Goal: Task Accomplishment & Management: Manage account settings

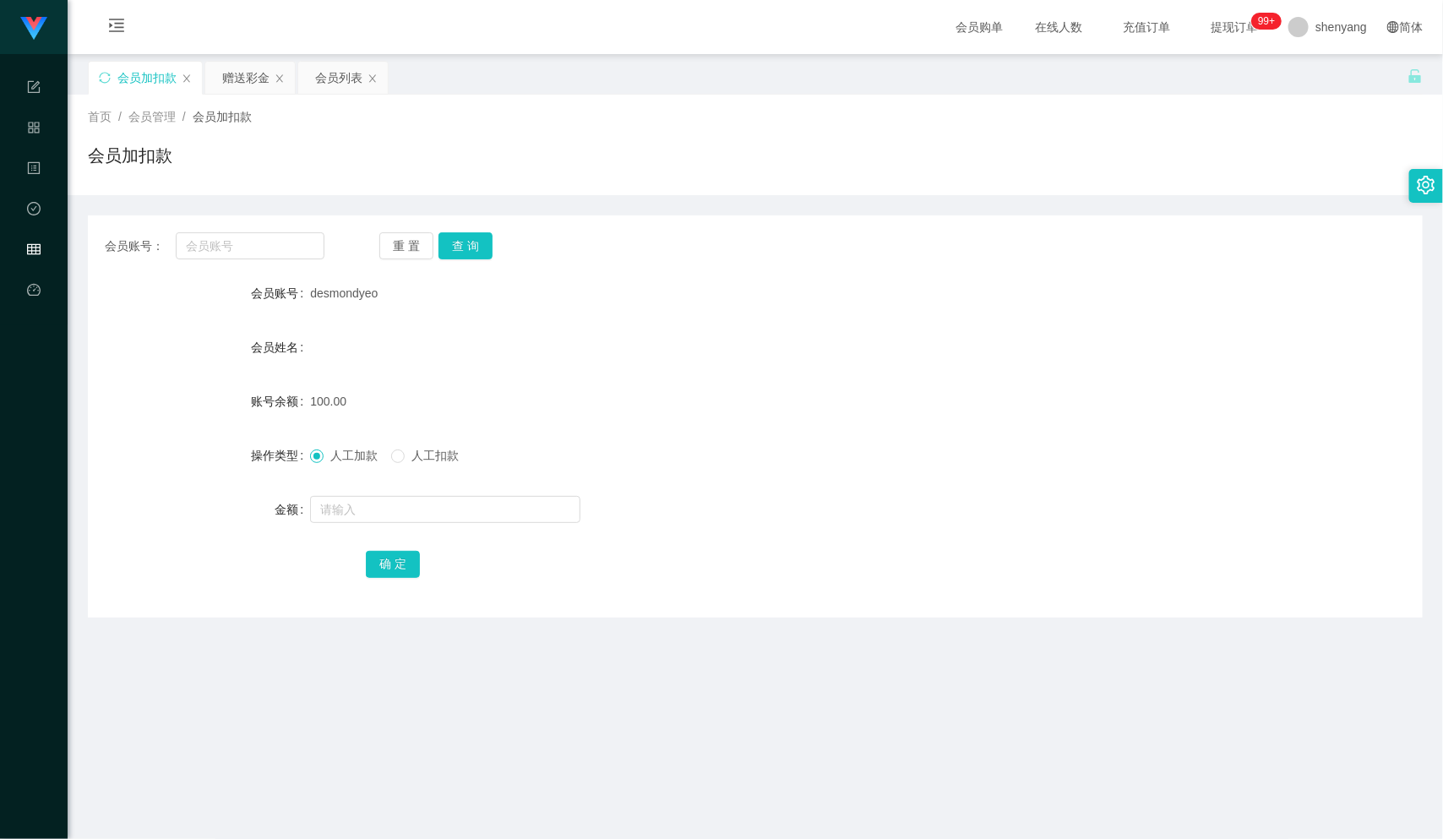
scroll to position [1, 0]
click at [319, 69] on div "会员列表" at bounding box center [338, 77] width 47 height 32
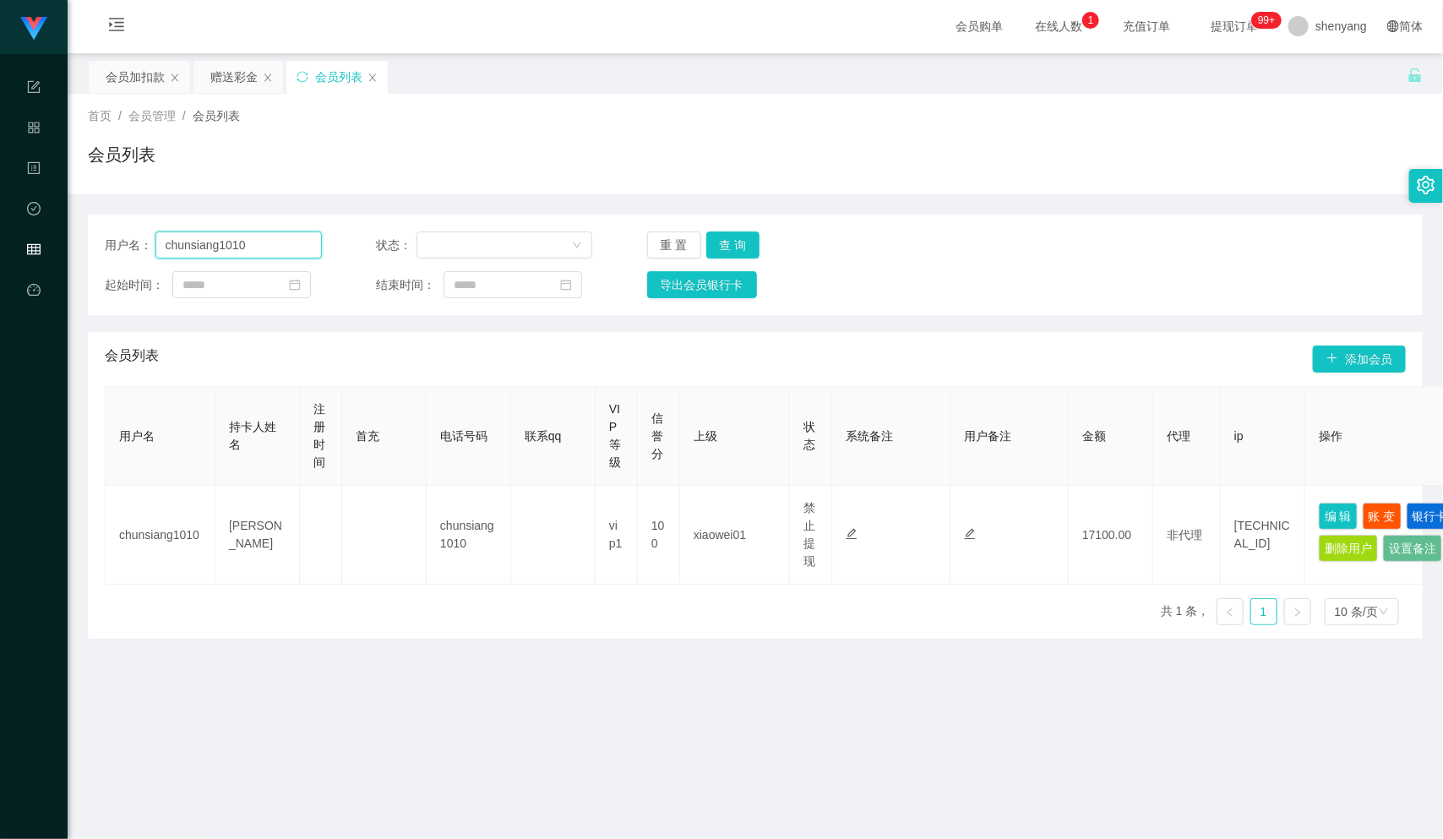
drag, startPoint x: 243, startPoint y: 238, endPoint x: 134, endPoint y: 262, distance: 111.5
click at [125, 247] on div "用户名： chunsiang1010" at bounding box center [213, 245] width 217 height 27
paste input "desmondyeo"
type input "desmondyeo"
click at [721, 238] on button "查 询" at bounding box center [733, 245] width 54 height 27
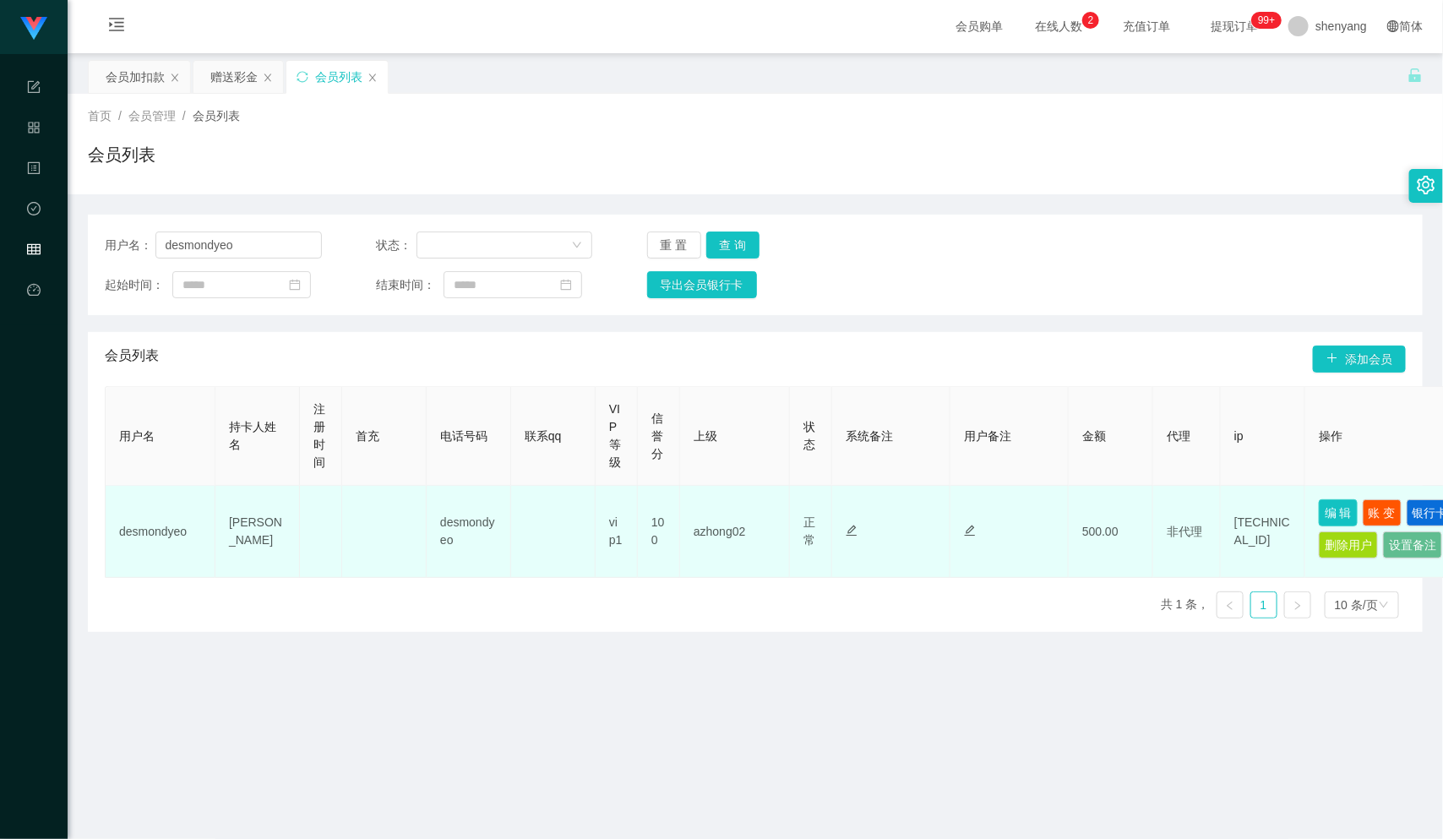
click at [1342, 509] on button "编 辑" at bounding box center [1338, 512] width 39 height 27
type input "desmondyeo"
type input "[PERSON_NAME]"
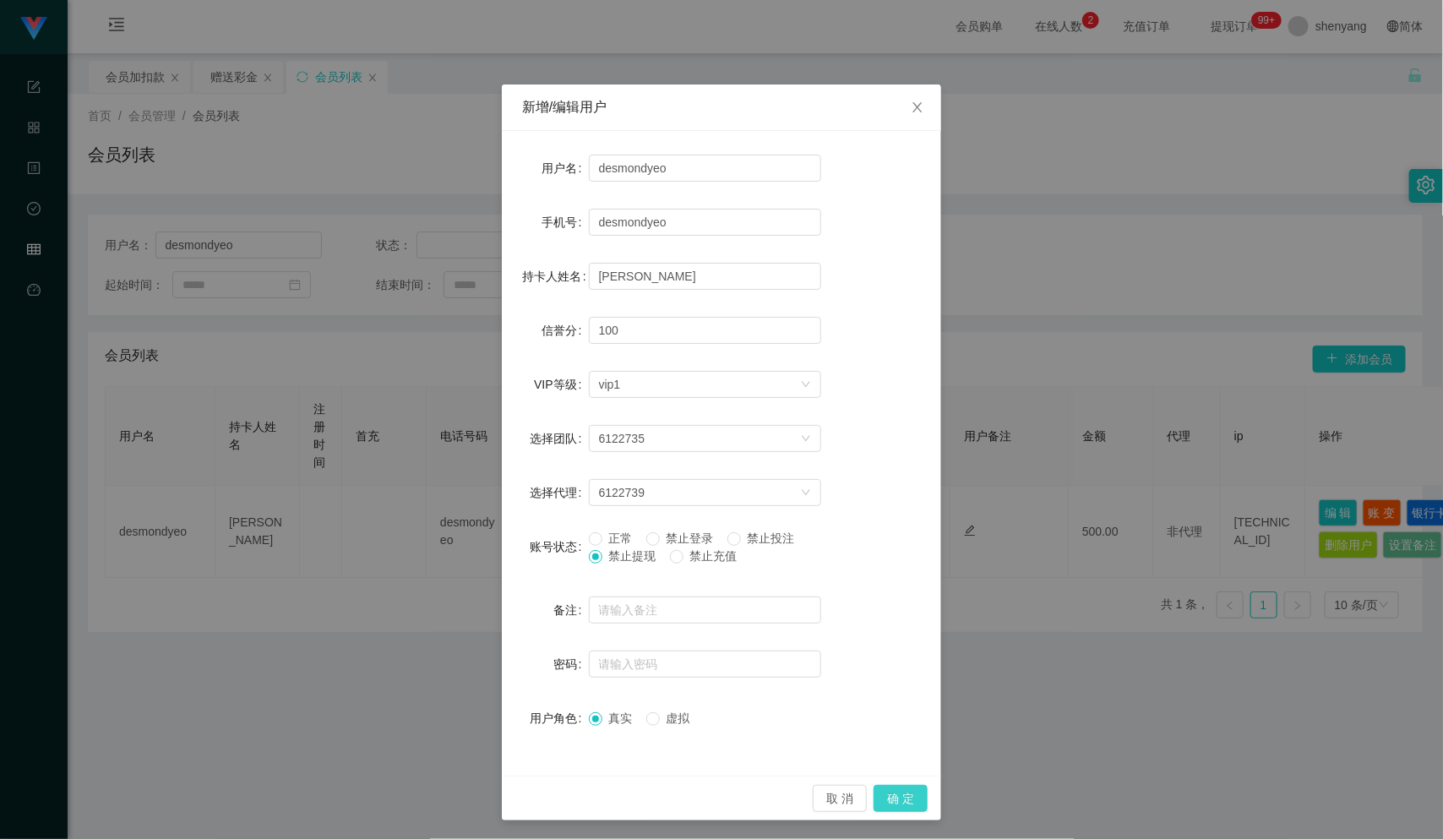
click at [892, 792] on button "确 定" at bounding box center [901, 798] width 54 height 27
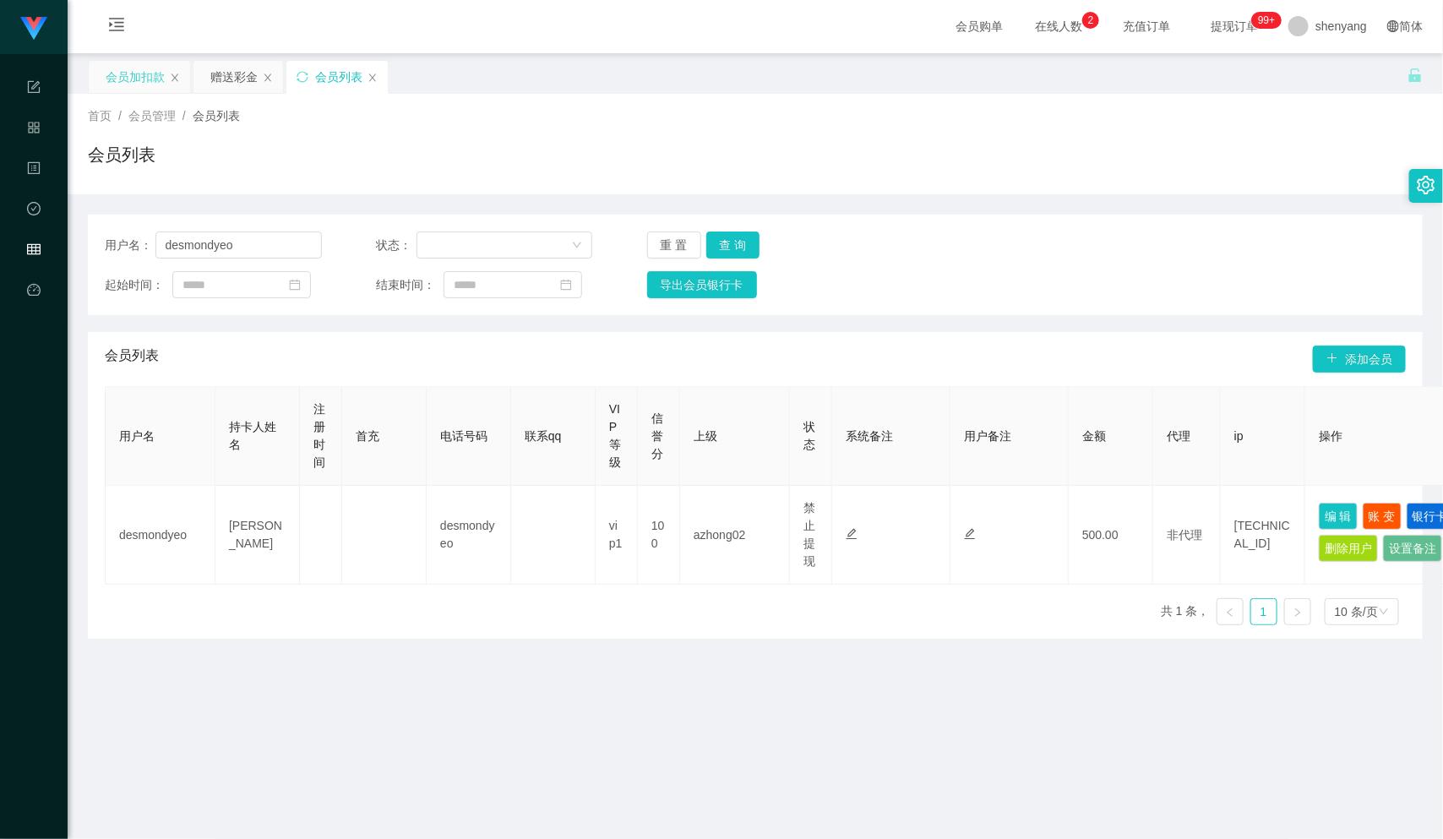
click at [142, 79] on div "会员加扣款" at bounding box center [135, 77] width 59 height 32
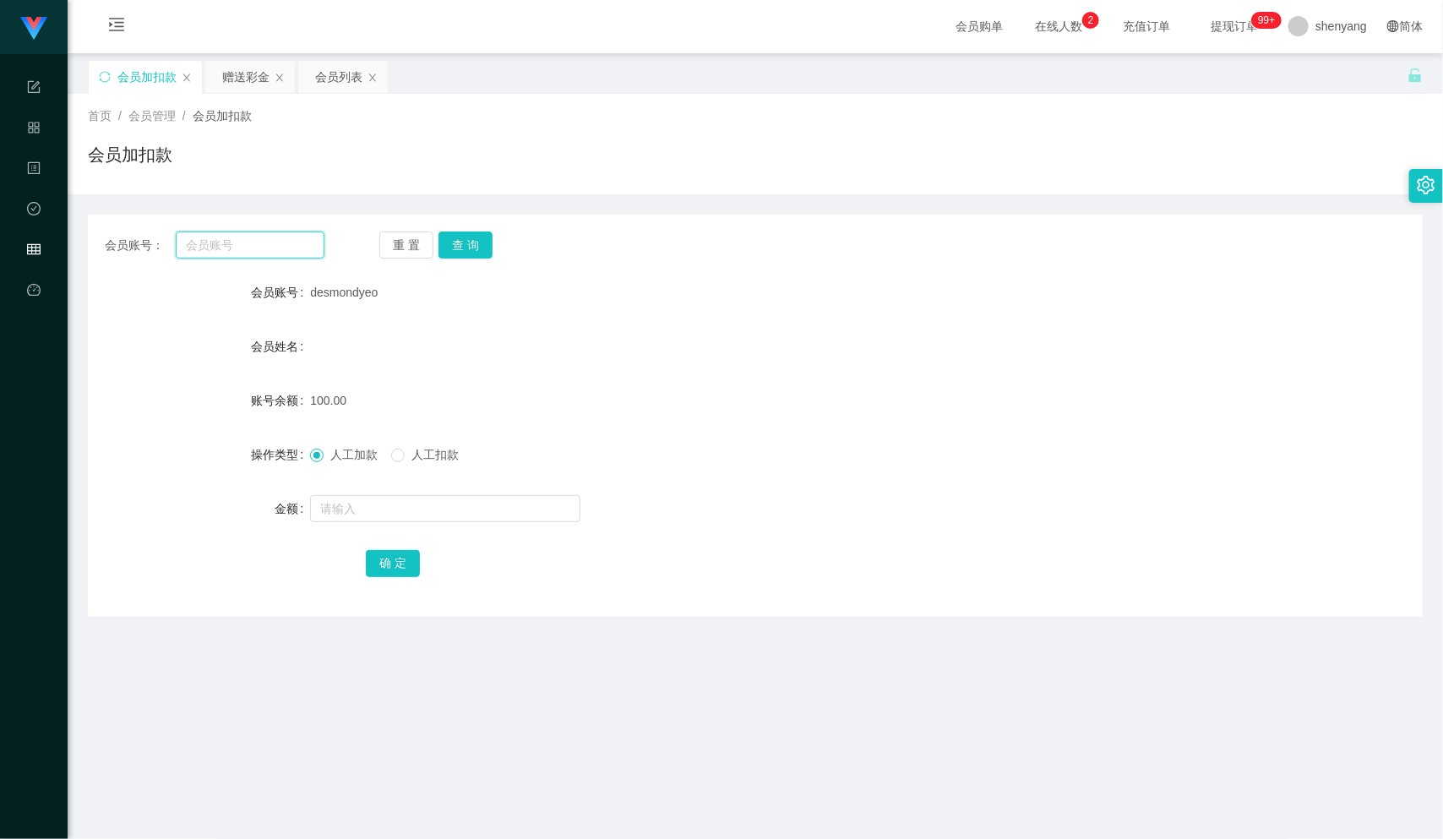
click at [234, 249] on input "text" at bounding box center [250, 245] width 149 height 27
click at [228, 241] on input "text" at bounding box center [250, 245] width 149 height 27
paste input "lawwaimun"
type input "lawwaimun"
click at [474, 244] on button "查 询" at bounding box center [466, 245] width 54 height 27
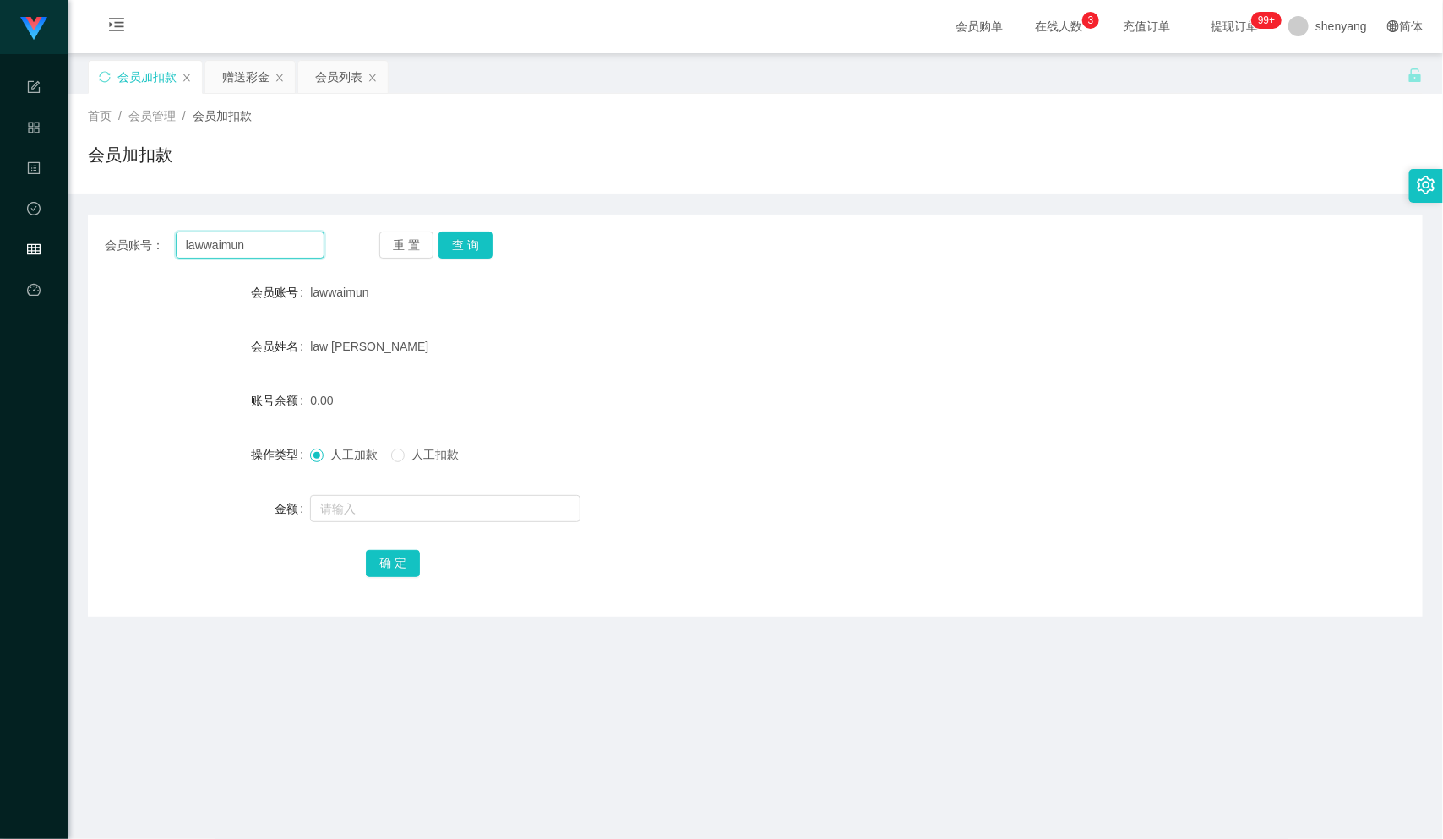
drag, startPoint x: 252, startPoint y: 248, endPoint x: 176, endPoint y: 254, distance: 76.3
click at [176, 254] on input "lawwaimun" at bounding box center [250, 245] width 149 height 27
click at [264, 241] on input "lawwaimun" at bounding box center [250, 245] width 149 height 27
drag, startPoint x: 234, startPoint y: 243, endPoint x: 173, endPoint y: 249, distance: 61.1
click at [173, 249] on div "会员账号： lawwaimun" at bounding box center [215, 245] width 220 height 27
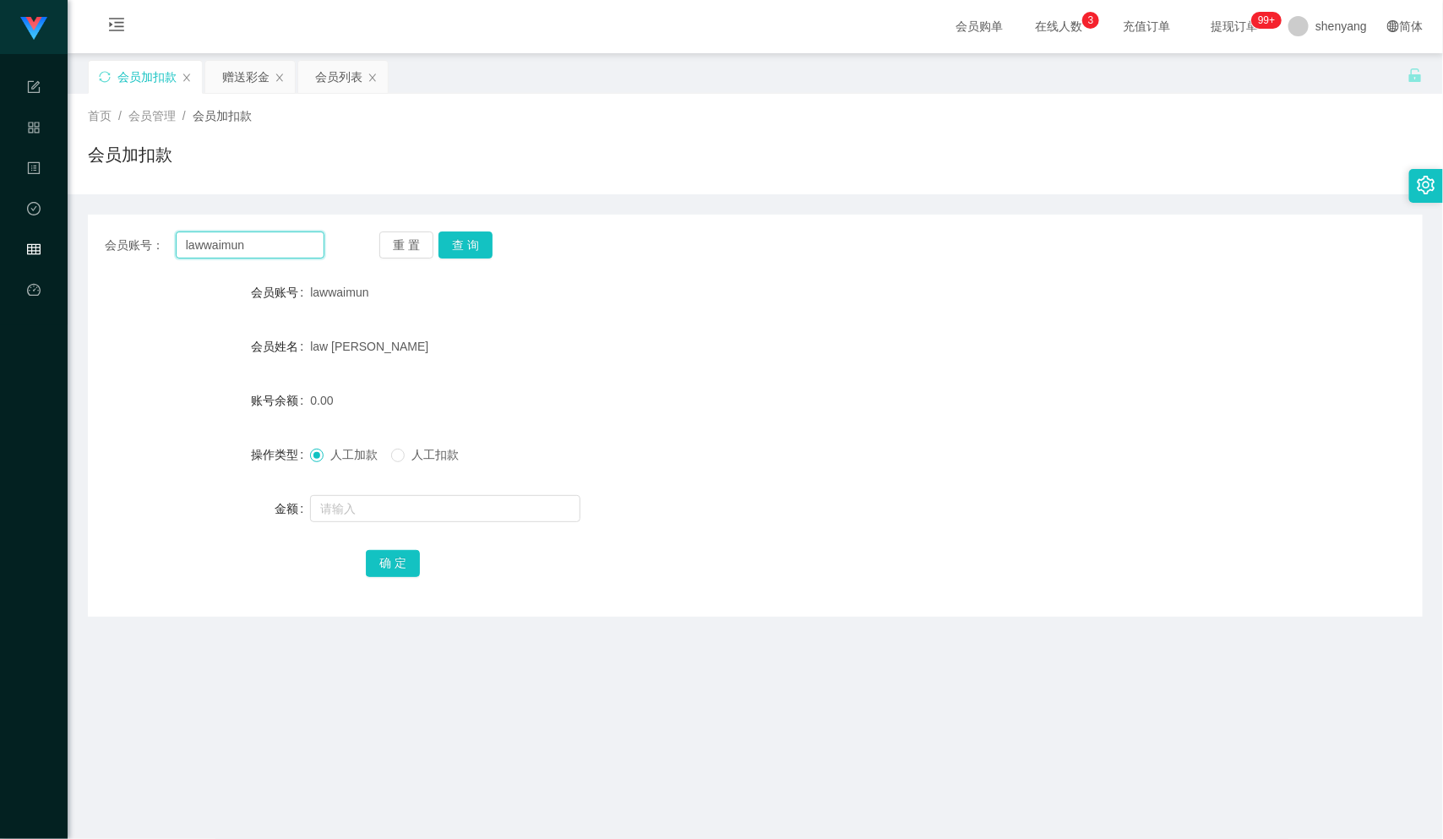
click at [242, 246] on input "lawwaimun" at bounding box center [250, 245] width 149 height 27
drag, startPoint x: 242, startPoint y: 244, endPoint x: 170, endPoint y: 246, distance: 71.8
click at [170, 246] on div "会员账号： lawwaimun" at bounding box center [215, 245] width 220 height 27
click at [210, 236] on input "text" at bounding box center [250, 245] width 149 height 27
paste input "lawwaimun"
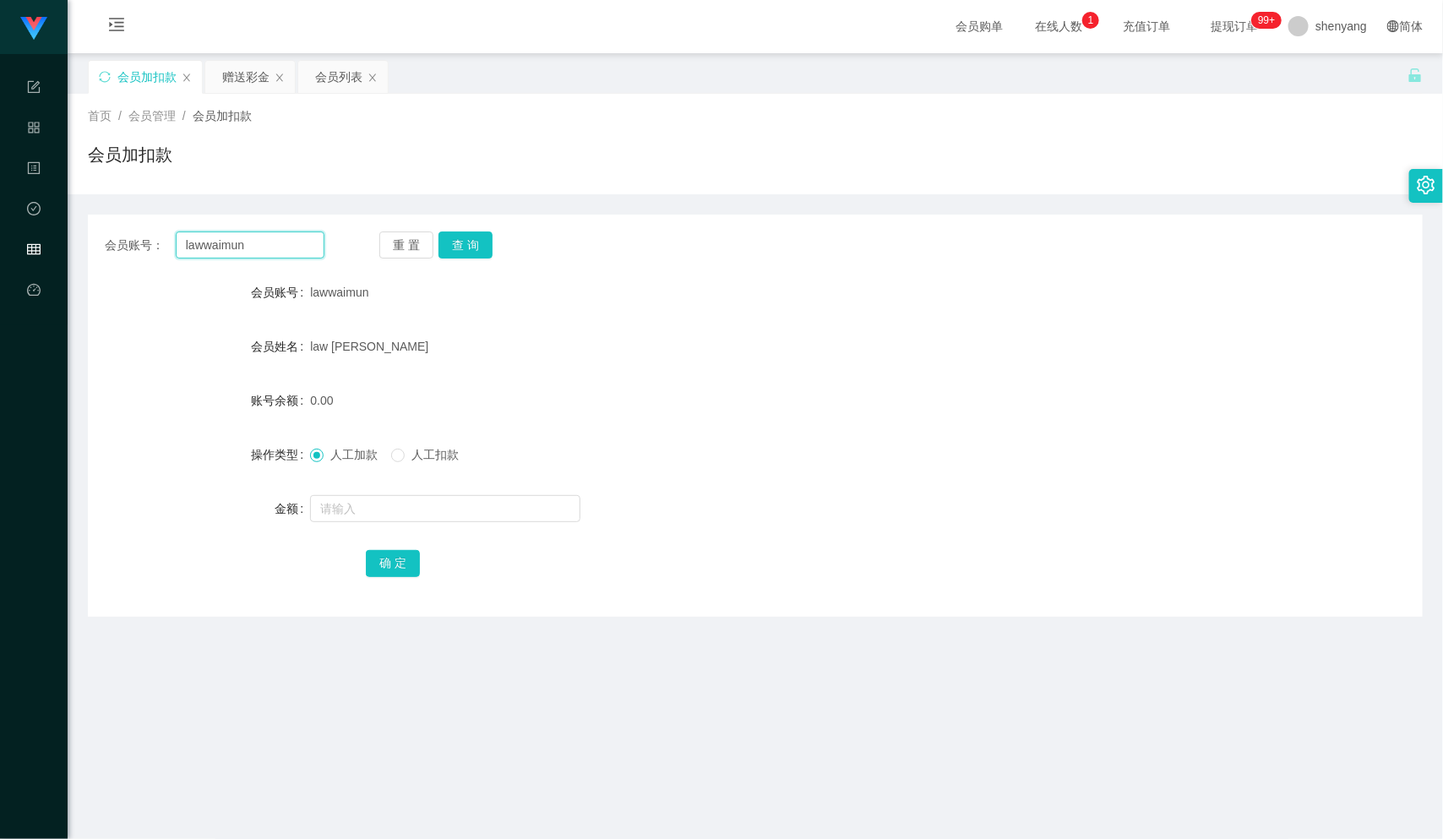
type input "lawwaimun"
click at [361, 505] on input "text" at bounding box center [445, 508] width 270 height 27
type input "400"
click at [400, 566] on button "确 定" at bounding box center [393, 563] width 54 height 27
click at [821, 712] on main "关闭左侧 关闭右侧 关闭其它 刷新页面 会员加扣款 赠送彩金 会员列表 首页 / 会员管理 / 会员加扣款 / 会员加扣款 会员账号： lawwaimun 重…" at bounding box center [756, 534] width 1376 height 962
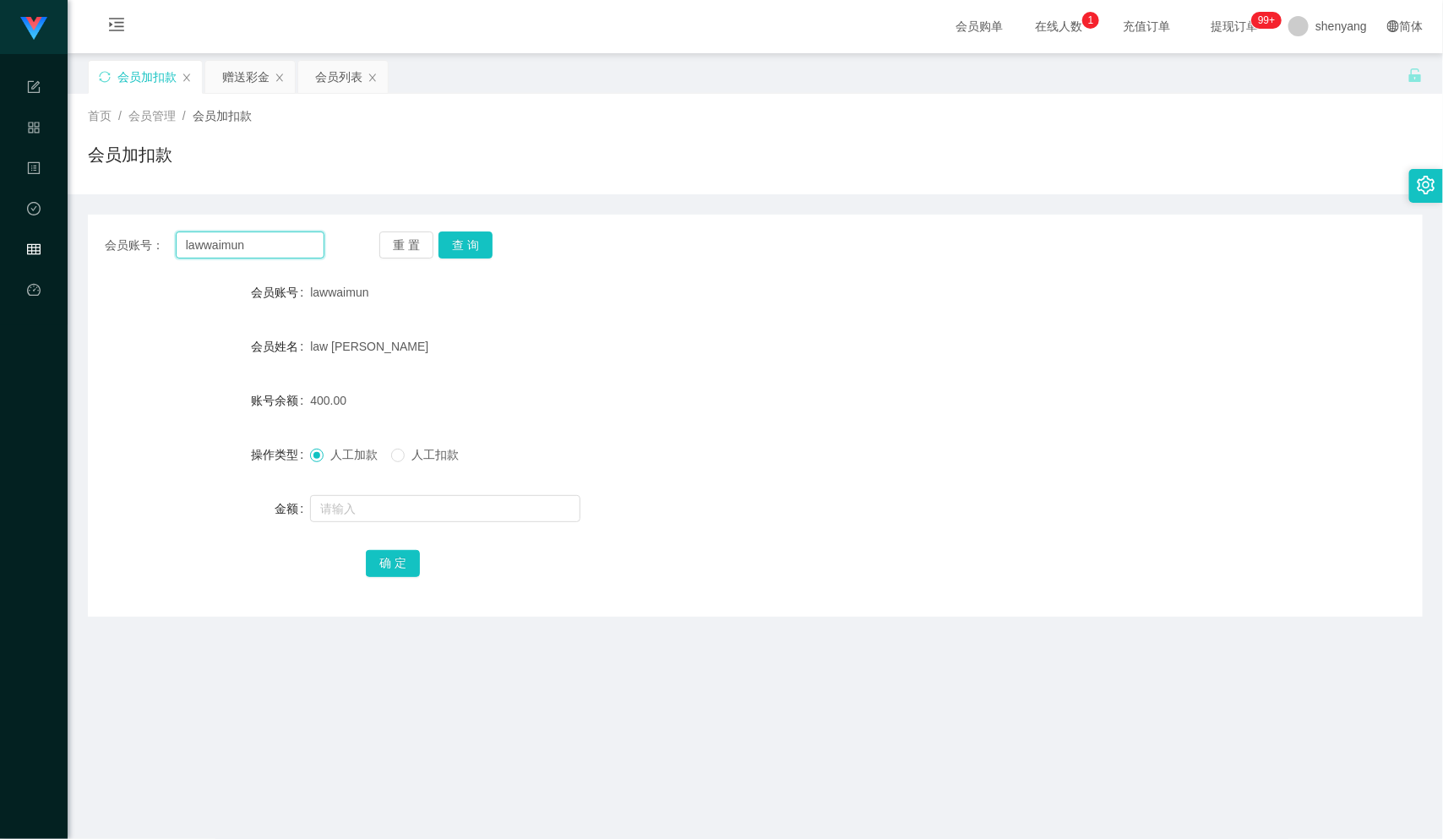
click at [259, 247] on input "lawwaimun" at bounding box center [250, 245] width 149 height 27
drag, startPoint x: 224, startPoint y: 247, endPoint x: 186, endPoint y: 247, distance: 38.0
click at [186, 247] on input "lawwaimun" at bounding box center [250, 245] width 149 height 27
click at [766, 333] on div "law [PERSON_NAME]" at bounding box center [699, 347] width 779 height 34
click at [214, 252] on input "text" at bounding box center [250, 245] width 149 height 27
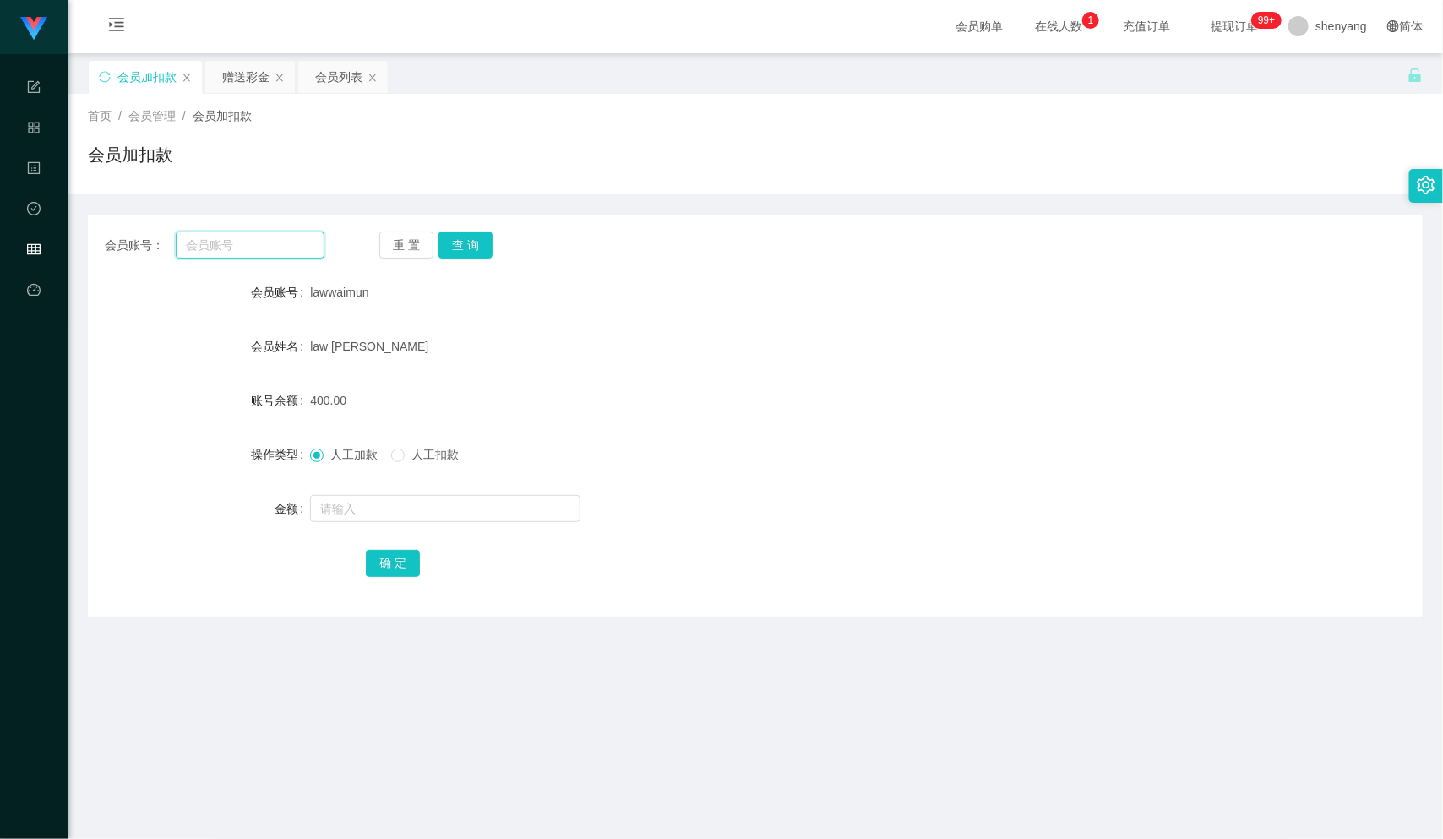
paste input "Xeniawong"
type input "Xeniawong"
click at [477, 243] on button "查 询" at bounding box center [466, 245] width 54 height 27
click at [375, 509] on input "text" at bounding box center [445, 508] width 270 height 27
type input "500"
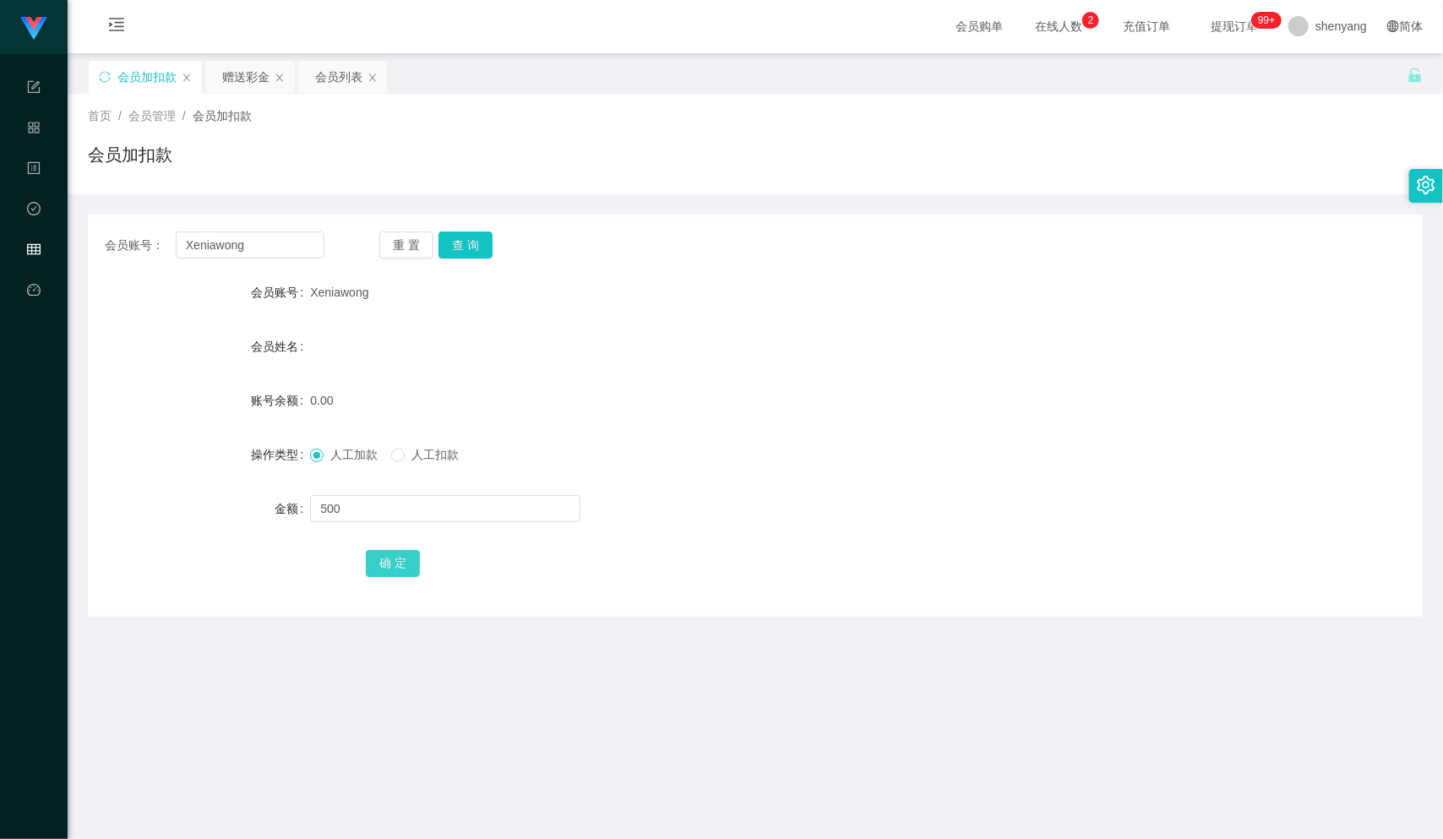
click at [393, 561] on button "确 定" at bounding box center [393, 563] width 54 height 27
click at [460, 393] on div "500.00" at bounding box center [699, 401] width 779 height 34
click at [239, 244] on input "Xeniawong" at bounding box center [250, 245] width 149 height 27
drag, startPoint x: 254, startPoint y: 244, endPoint x: 180, endPoint y: 248, distance: 74.5
click at [180, 248] on input "Xeniawong" at bounding box center [250, 245] width 149 height 27
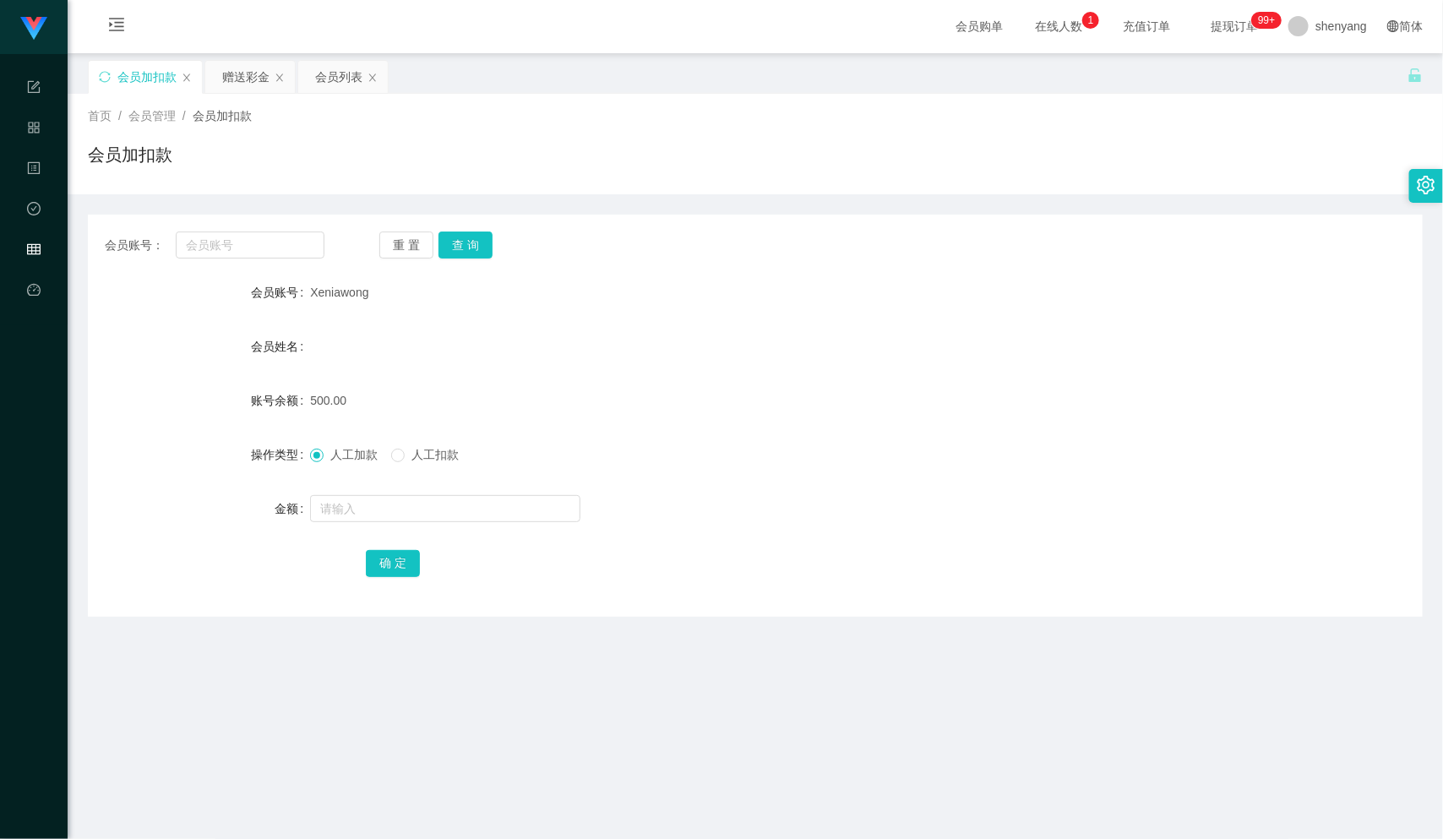
click at [783, 543] on form "会员账号 Xeniawong 会员姓名 账号余额 500.00 操作类型 人工加款 人工扣款 金额 确 定" at bounding box center [755, 427] width 1335 height 304
click at [228, 253] on input "text" at bounding box center [250, 245] width 149 height 27
click at [741, 736] on main "关闭左侧 关闭右侧 关闭其它 刷新页面 会员加扣款 赠送彩金 会员列表 首页 / 会员管理 / 会员加扣款 / 会员加扣款 会员账号： 重 置 查 询 会员账…" at bounding box center [756, 534] width 1376 height 962
click at [267, 242] on input "text" at bounding box center [250, 245] width 149 height 27
paste input "wongshiaukwan"
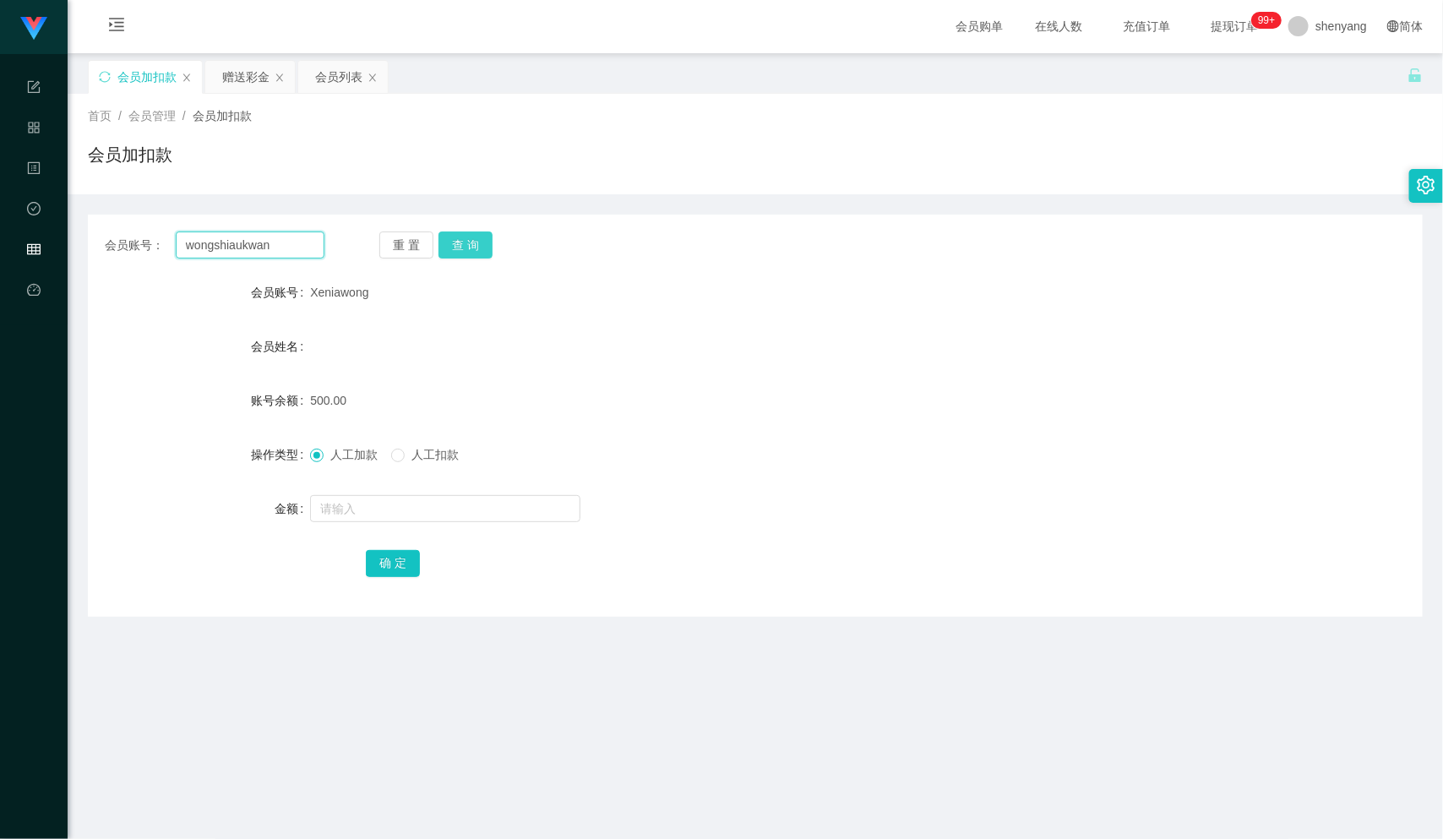
type input "wongshiaukwan"
click at [466, 241] on button "查 询" at bounding box center [466, 245] width 54 height 27
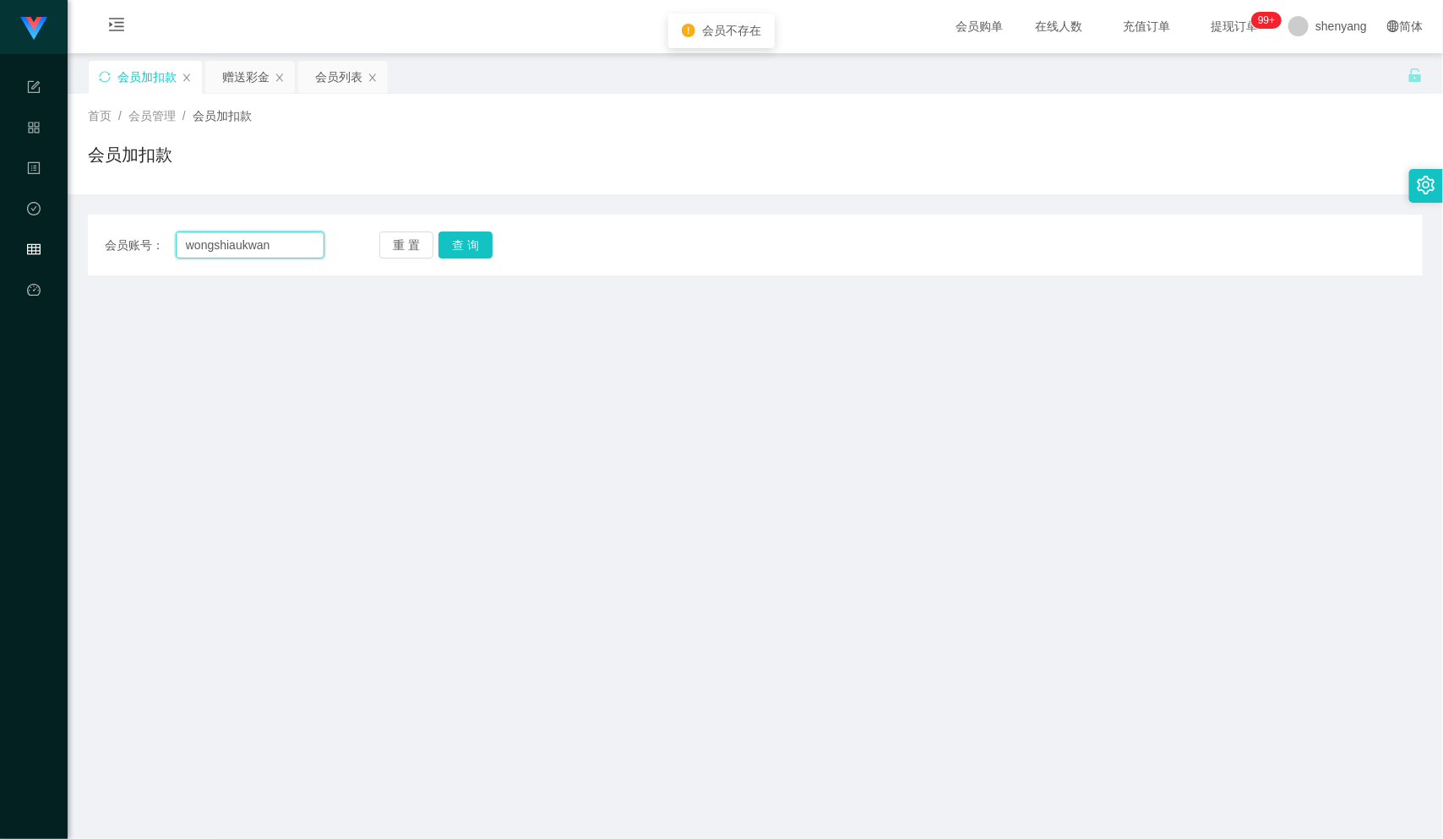
drag, startPoint x: 276, startPoint y: 239, endPoint x: 163, endPoint y: 246, distance: 113.4
click at [163, 246] on div "会员账号： [PERSON_NAME]" at bounding box center [215, 245] width 220 height 27
click at [330, 72] on div "会员列表" at bounding box center [338, 77] width 47 height 32
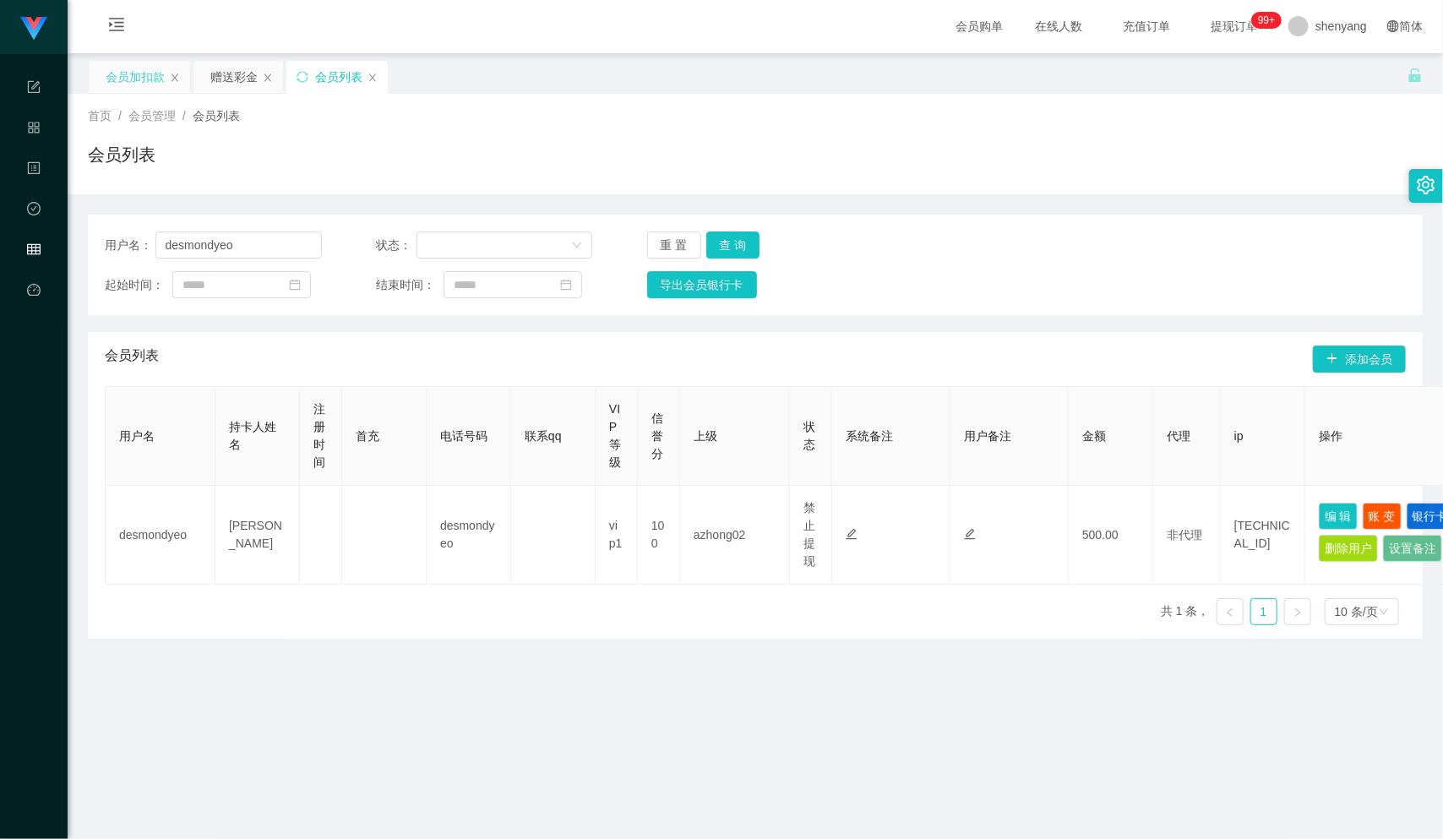
click at [148, 82] on div "会员加扣款" at bounding box center [135, 77] width 59 height 32
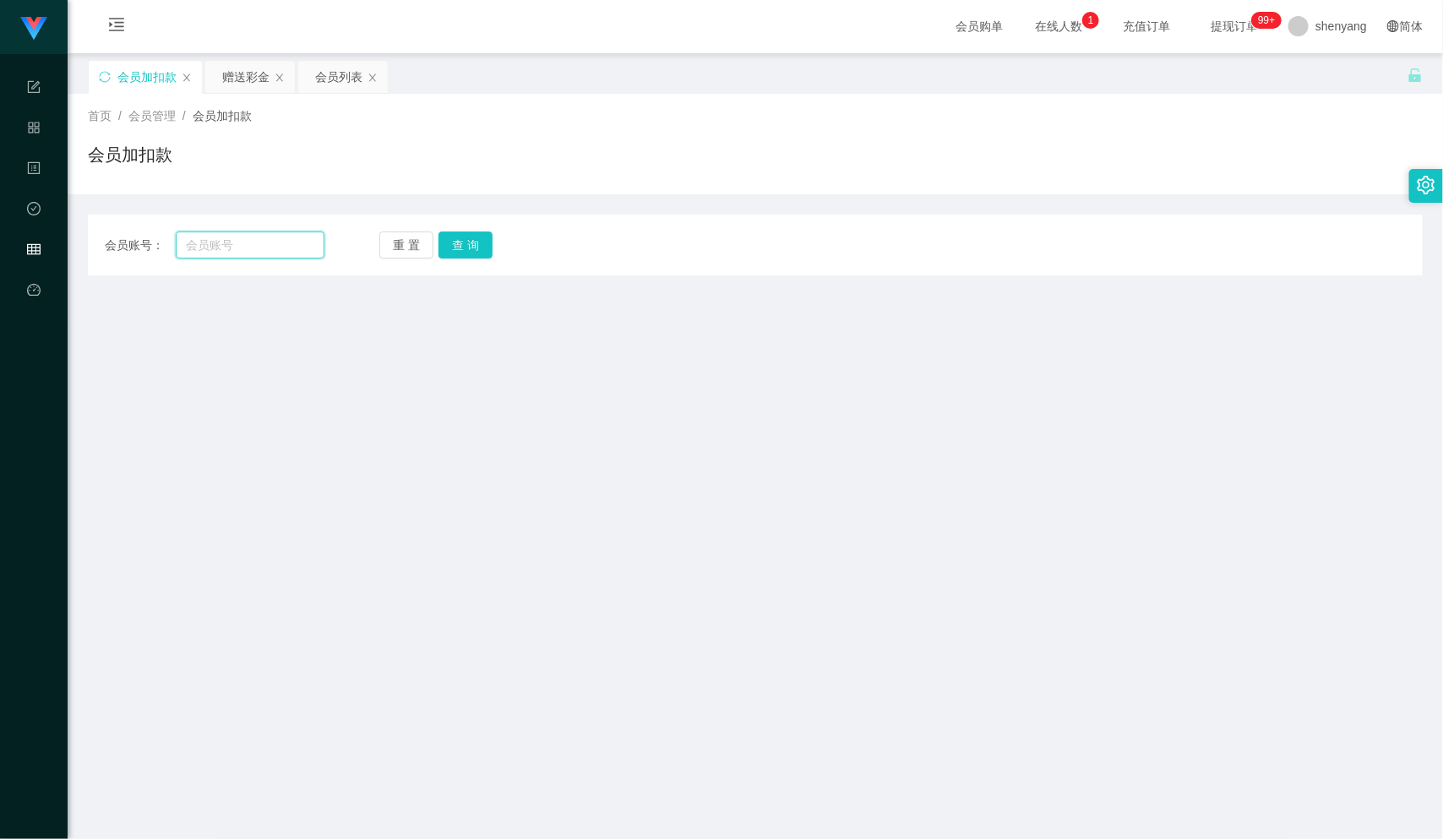
click at [229, 246] on input "text" at bounding box center [250, 245] width 149 height 27
click at [219, 247] on input "text" at bounding box center [250, 245] width 149 height 27
paste input "130409612722"
type input "130409612722"
click at [480, 243] on button "查 询" at bounding box center [466, 245] width 54 height 27
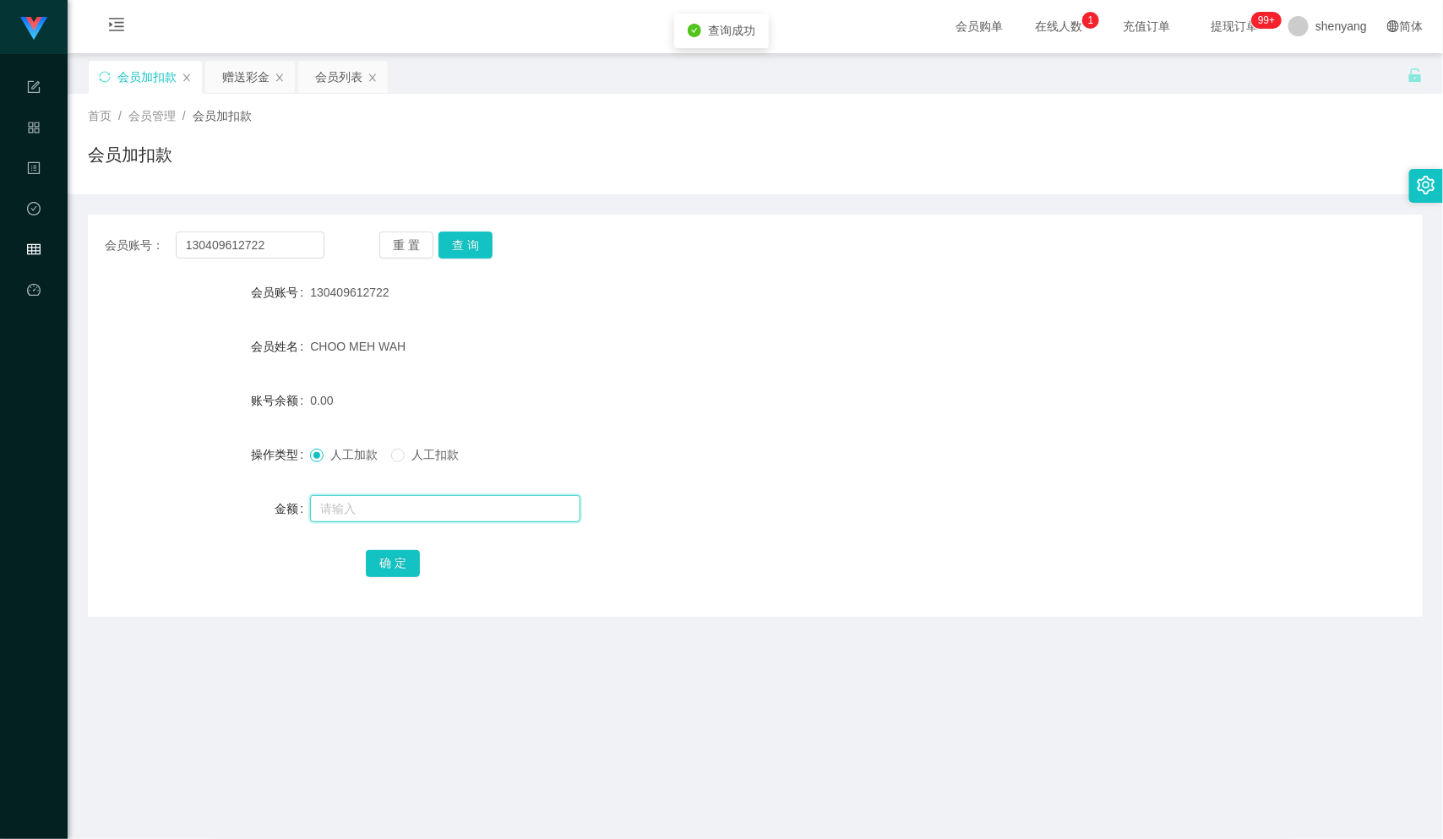
click at [342, 507] on input "text" at bounding box center [445, 508] width 270 height 27
type input "500"
click at [393, 560] on button "确 定" at bounding box center [393, 563] width 54 height 27
drag, startPoint x: 224, startPoint y: 249, endPoint x: 213, endPoint y: 249, distance: 11.0
click at [213, 249] on input "130409612722" at bounding box center [250, 245] width 149 height 27
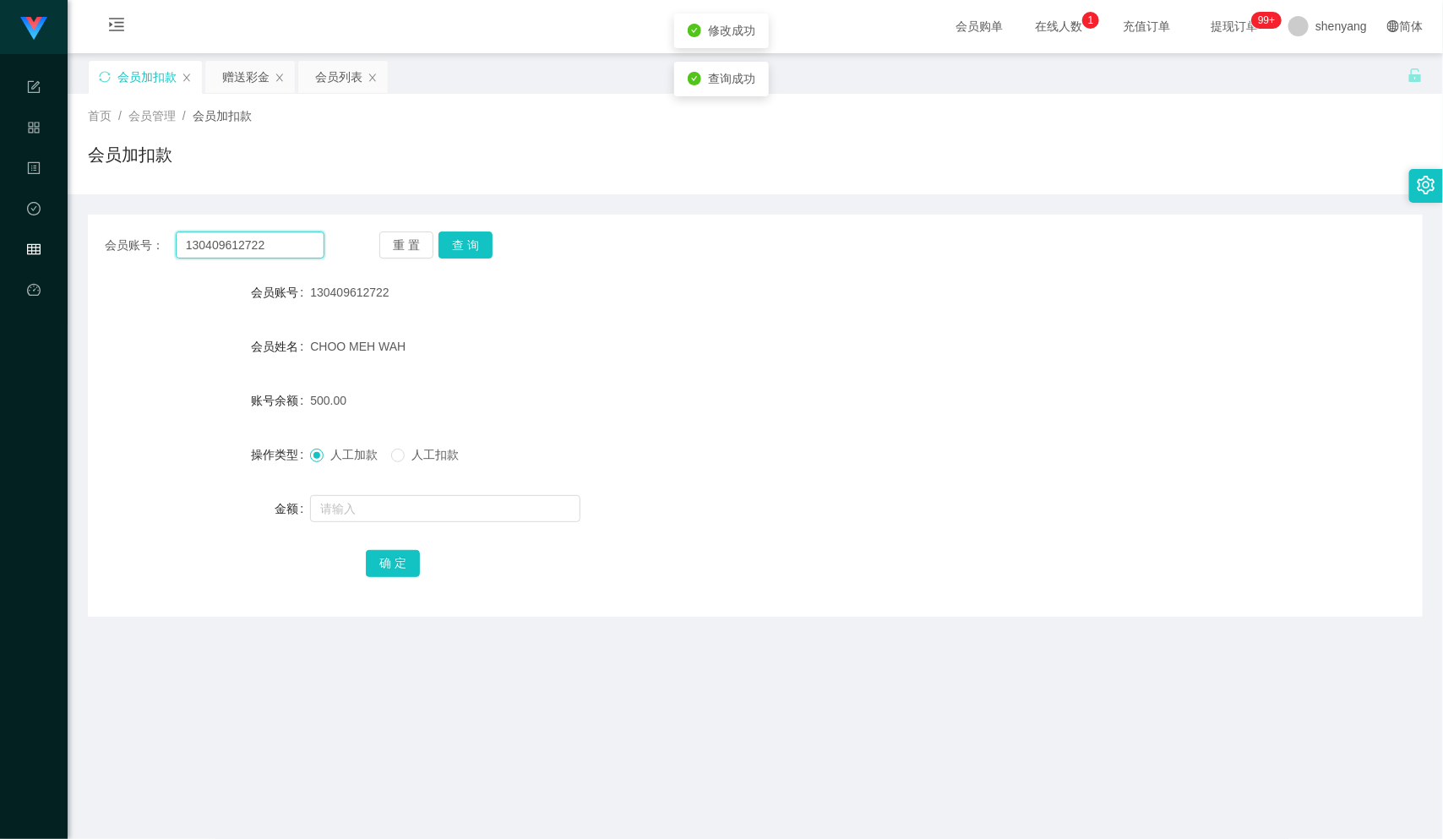
click at [269, 248] on input "130409612722" at bounding box center [250, 245] width 149 height 27
drag, startPoint x: 262, startPoint y: 237, endPoint x: 104, endPoint y: 267, distance: 160.9
click at [104, 267] on div "会员账号： 130409612722 重 置 查 询 会员账号 130409612722 会员姓名 CHOO MEH WAH 账号余额 500.00 操作类型…" at bounding box center [755, 416] width 1335 height 402
